Goal: Task Accomplishment & Management: Use online tool/utility

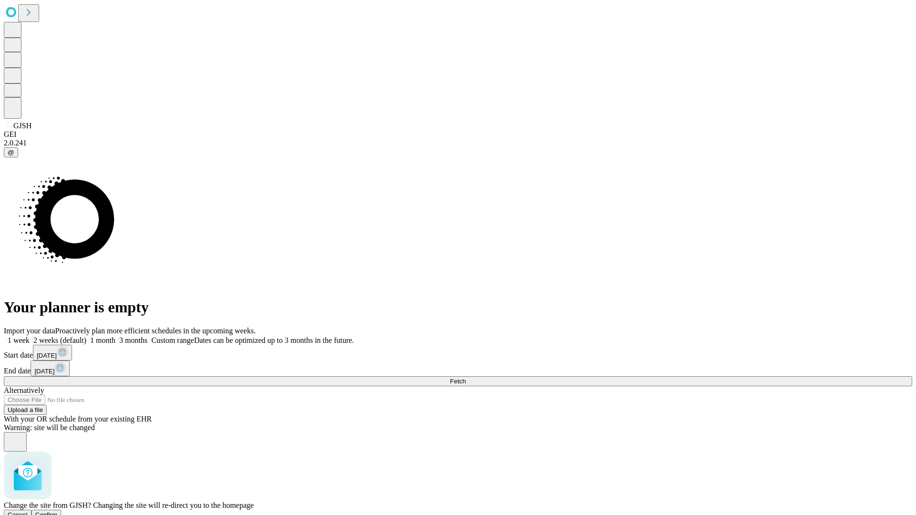
click at [58, 512] on span "Confirm" at bounding box center [46, 515] width 22 height 7
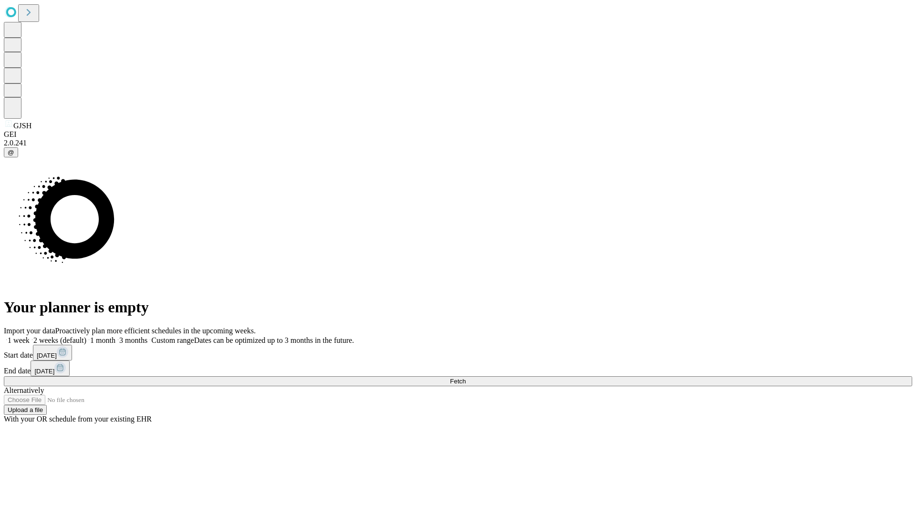
click at [30, 336] on label "1 week" at bounding box center [17, 340] width 26 height 8
click at [466, 378] on span "Fetch" at bounding box center [458, 381] width 16 height 7
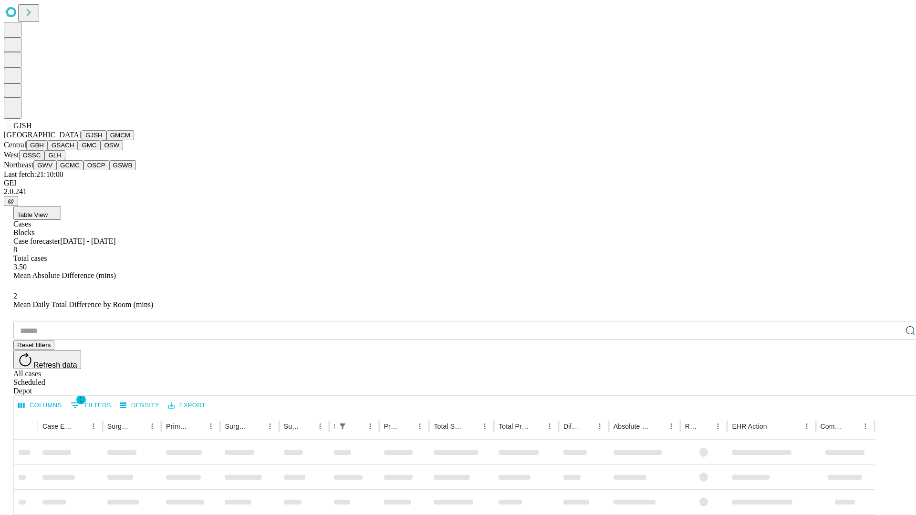
click at [106, 140] on button "GMCM" at bounding box center [120, 135] width 28 height 10
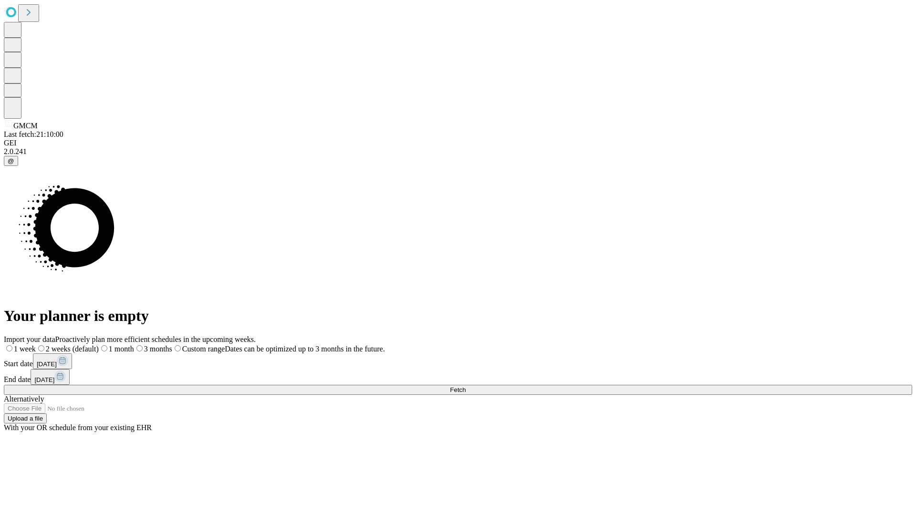
click at [36, 345] on label "1 week" at bounding box center [20, 349] width 32 height 8
click at [466, 386] on span "Fetch" at bounding box center [458, 389] width 16 height 7
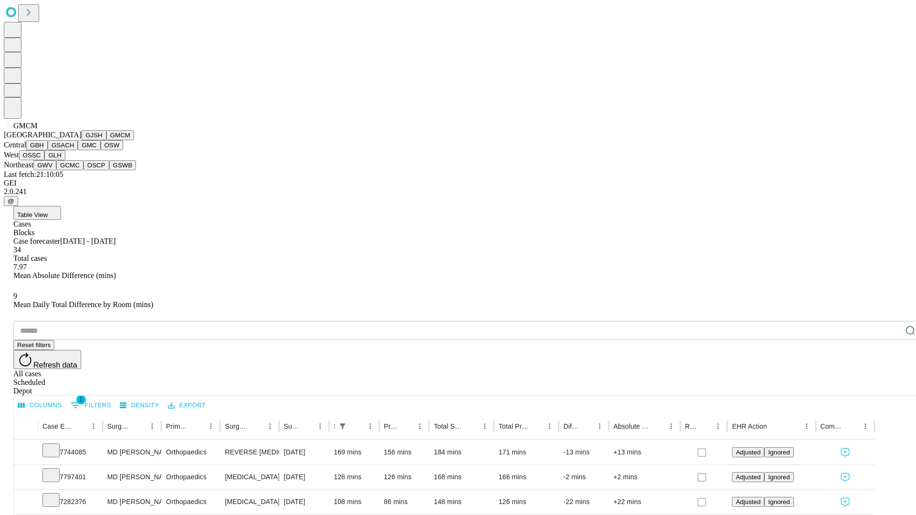
click at [48, 150] on button "GBH" at bounding box center [36, 145] width 21 height 10
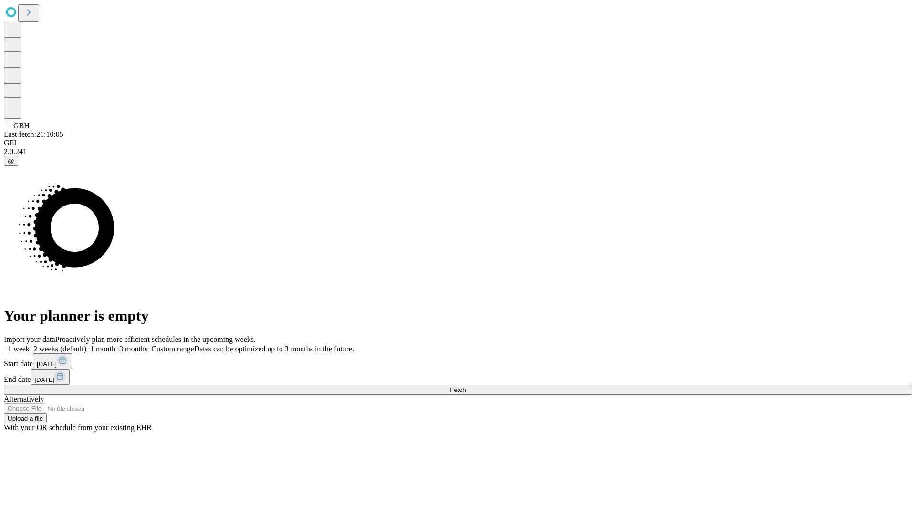
click at [30, 345] on label "1 week" at bounding box center [17, 349] width 26 height 8
click at [466, 386] on span "Fetch" at bounding box center [458, 389] width 16 height 7
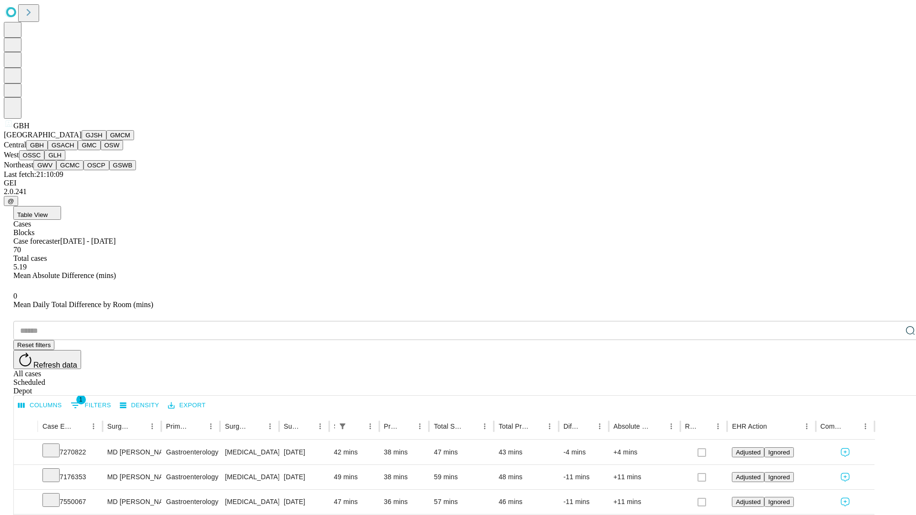
click at [74, 150] on button "GSACH" at bounding box center [63, 145] width 30 height 10
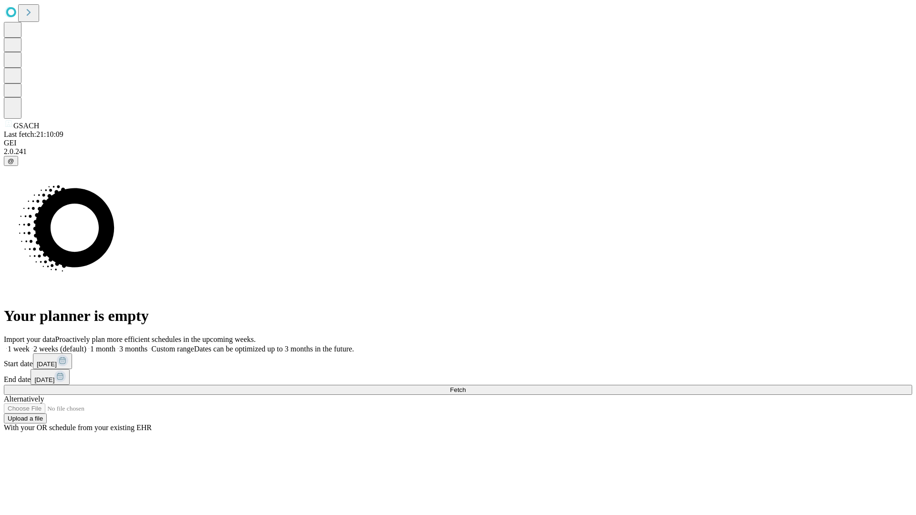
click at [30, 345] on label "1 week" at bounding box center [17, 349] width 26 height 8
click at [466, 386] on span "Fetch" at bounding box center [458, 389] width 16 height 7
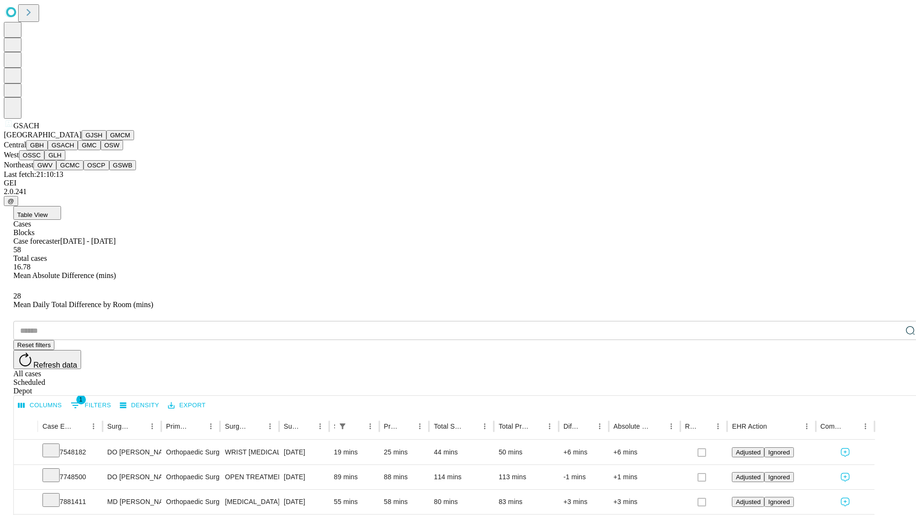
click at [78, 150] on button "GMC" at bounding box center [89, 145] width 22 height 10
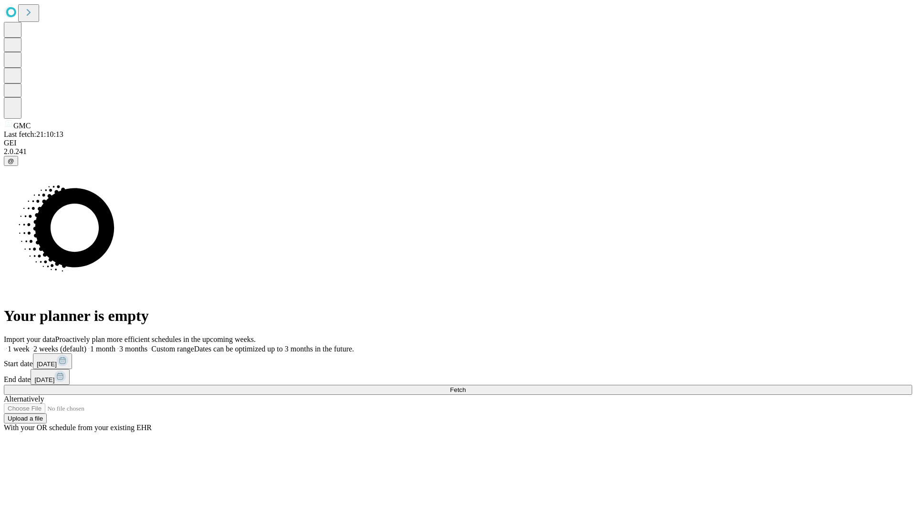
click at [466, 386] on span "Fetch" at bounding box center [458, 389] width 16 height 7
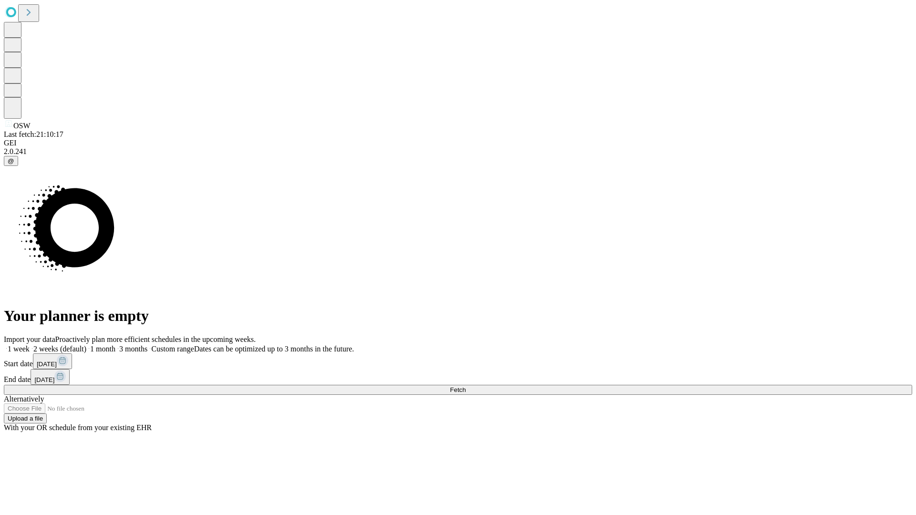
click at [30, 345] on label "1 week" at bounding box center [17, 349] width 26 height 8
click at [466, 386] on span "Fetch" at bounding box center [458, 389] width 16 height 7
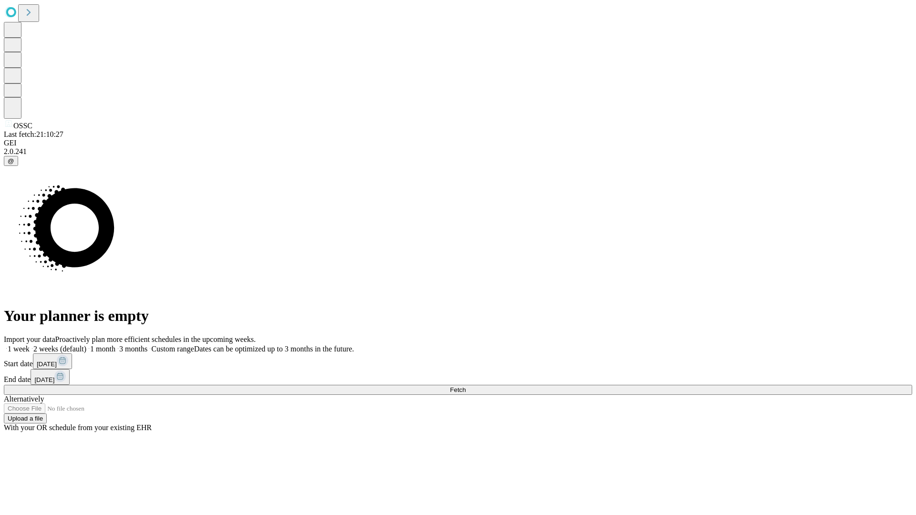
click at [466, 386] on span "Fetch" at bounding box center [458, 389] width 16 height 7
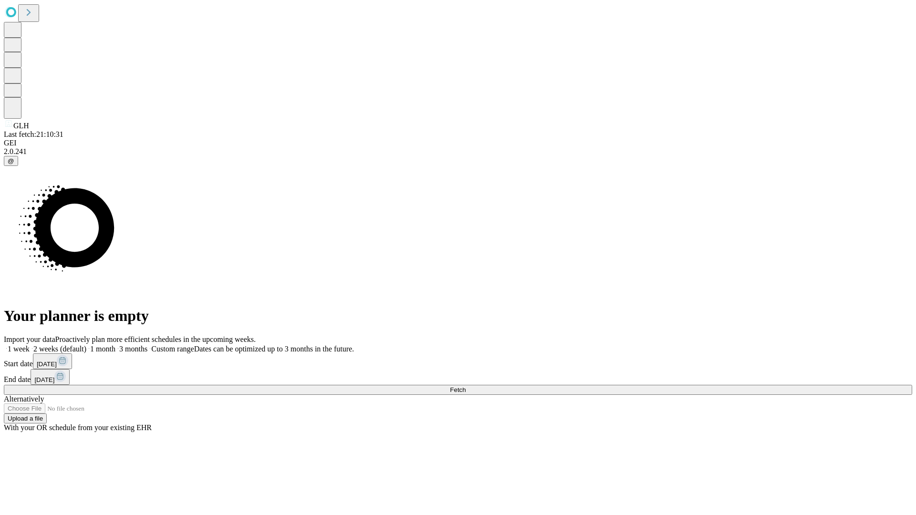
click at [30, 345] on label "1 week" at bounding box center [17, 349] width 26 height 8
click at [466, 386] on span "Fetch" at bounding box center [458, 389] width 16 height 7
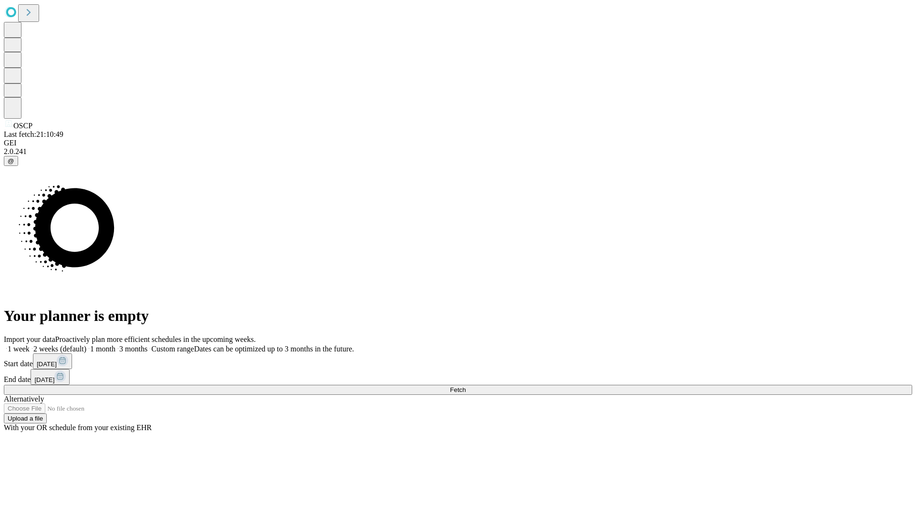
click at [466, 386] on span "Fetch" at bounding box center [458, 389] width 16 height 7
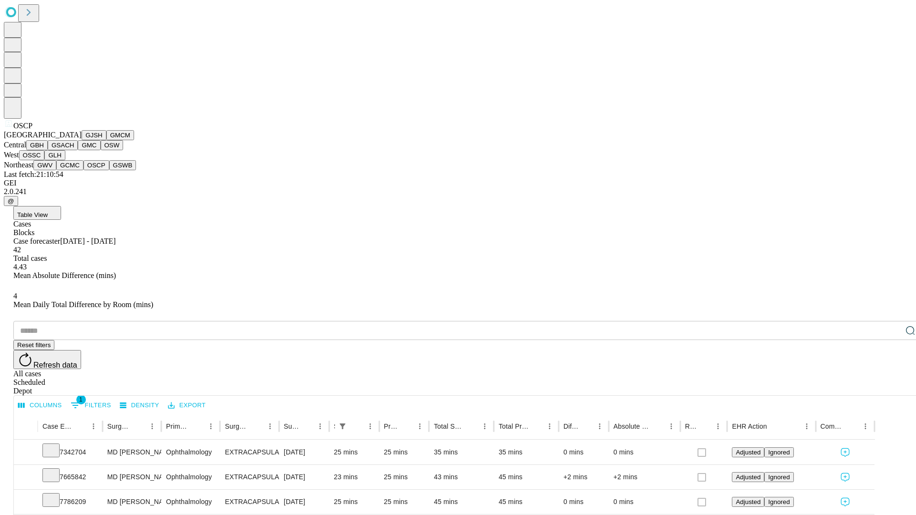
click at [109, 170] on button "GSWB" at bounding box center [122, 165] width 27 height 10
